Goal: Find specific page/section

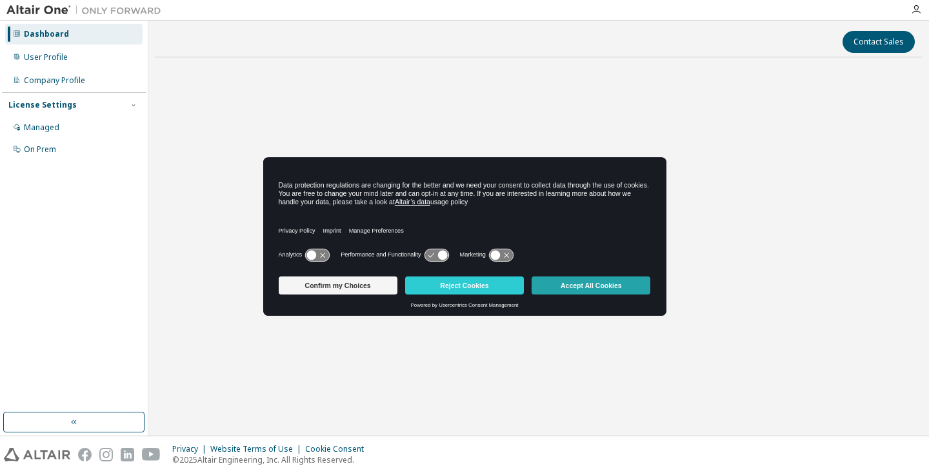
click at [577, 286] on button "Accept All Cookies" at bounding box center [590, 286] width 119 height 18
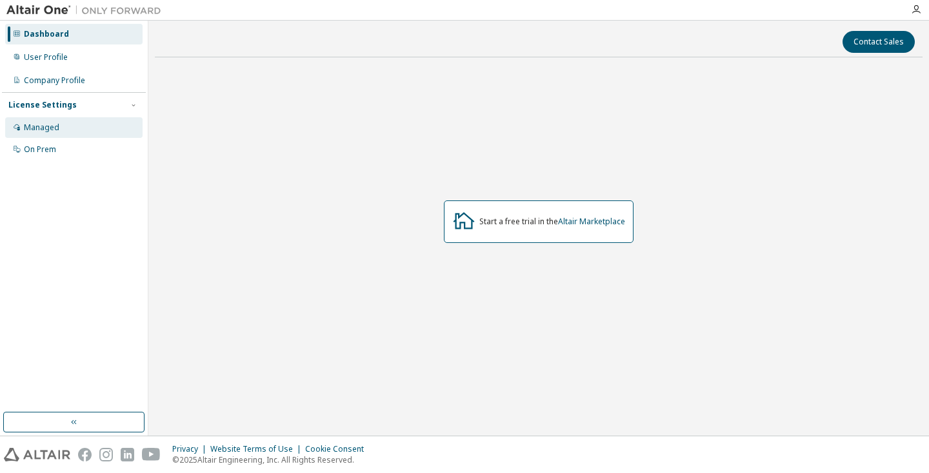
click at [86, 126] on div "Managed" at bounding box center [73, 127] width 137 height 21
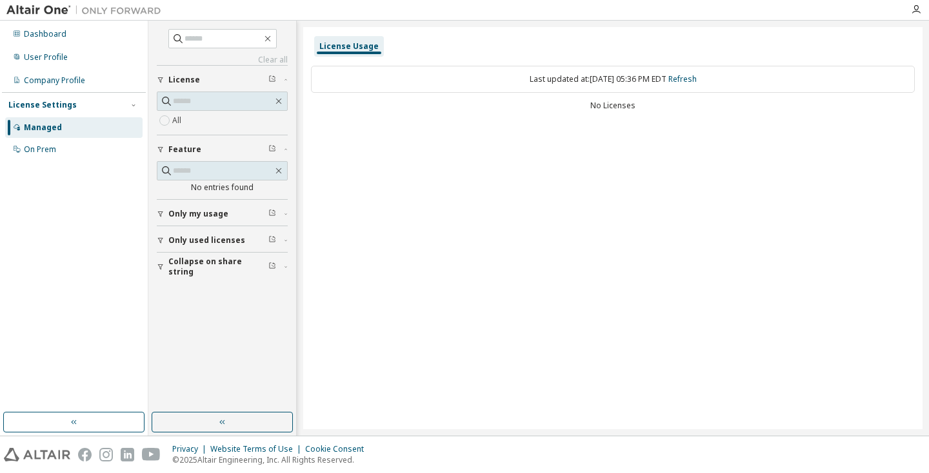
click at [183, 120] on label "All" at bounding box center [178, 120] width 12 height 15
click at [103, 150] on div "On Prem" at bounding box center [73, 149] width 137 height 21
